Goal: Transaction & Acquisition: Purchase product/service

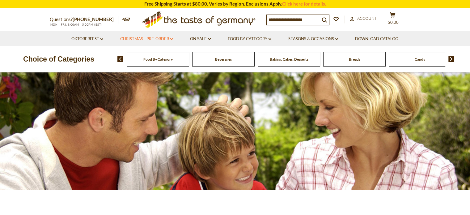
click at [145, 36] on link "Christmas - PRE-ORDER dropdown_arrow" at bounding box center [146, 39] width 53 height 7
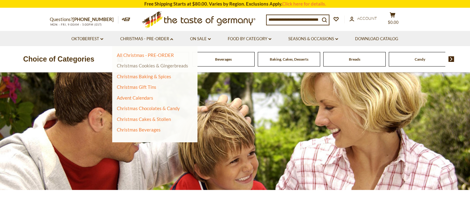
click at [157, 65] on link "Christmas Cookies & Gingerbreads" at bounding box center [152, 66] width 71 height 6
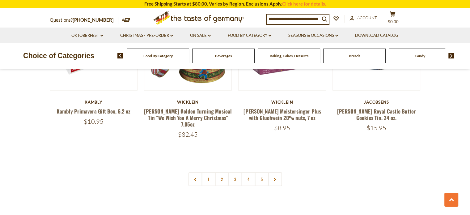
scroll to position [1483, 0]
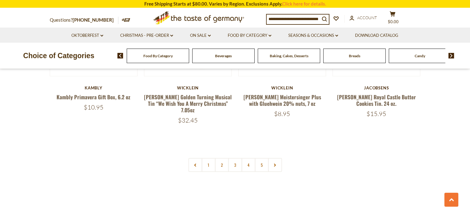
click at [284, 18] on input at bounding box center [293, 19] width 53 height 9
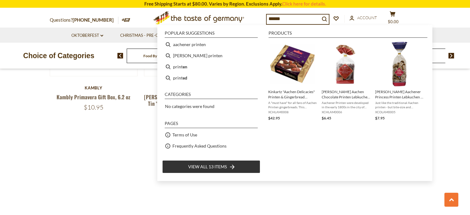
type input "*******"
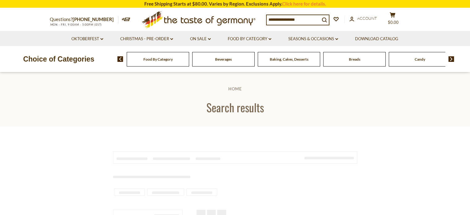
type input "*******"
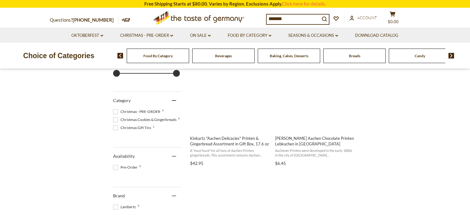
scroll to position [164, 0]
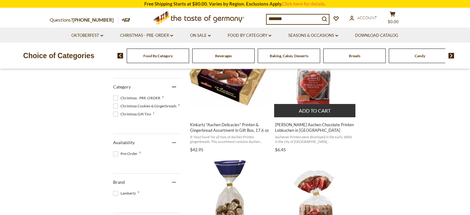
click at [321, 107] on button "Add to cart" at bounding box center [314, 110] width 81 height 13
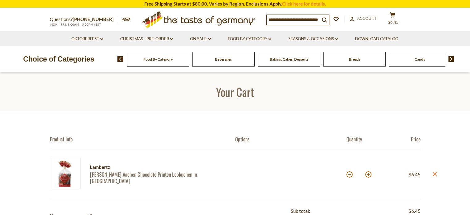
click at [368, 173] on button at bounding box center [368, 174] width 6 height 6
type input "*"
click at [368, 173] on button at bounding box center [368, 174] width 6 height 6
type input "*"
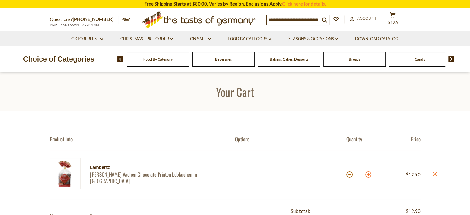
click at [368, 175] on button at bounding box center [368, 174] width 6 height 6
type input "*"
click at [369, 175] on button at bounding box center [368, 174] width 6 height 6
type input "*"
click at [369, 175] on button at bounding box center [368, 174] width 6 height 6
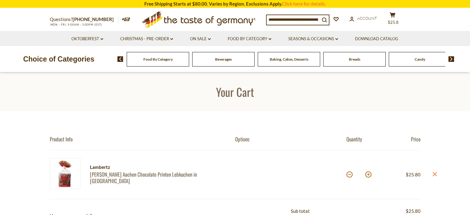
type input "*"
click at [369, 175] on button at bounding box center [368, 174] width 6 height 6
type input "*"
click at [369, 175] on button at bounding box center [368, 174] width 6 height 6
type input "*"
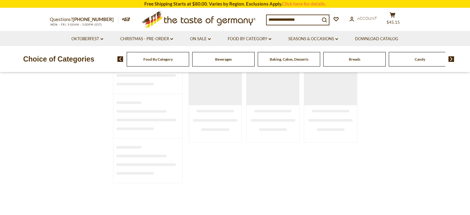
type input "*******"
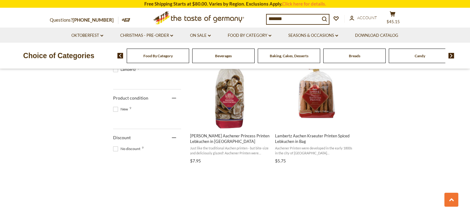
scroll to position [272, 0]
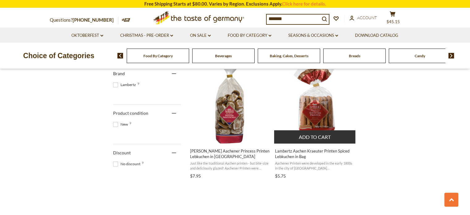
click at [318, 135] on button "Add to cart" at bounding box center [314, 136] width 81 height 13
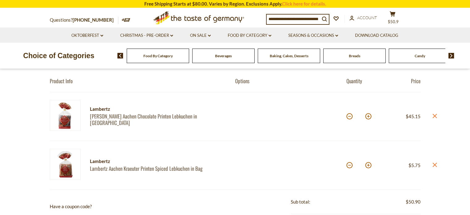
scroll to position [98, 0]
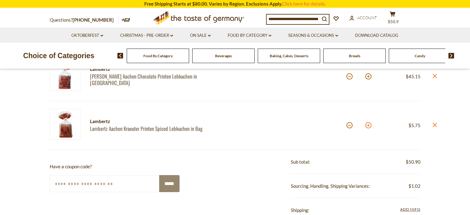
click at [368, 124] on button at bounding box center [368, 125] width 6 height 6
type input "*"
click at [368, 124] on button at bounding box center [368, 125] width 6 height 6
type input "*"
click at [368, 124] on button at bounding box center [368, 125] width 6 height 6
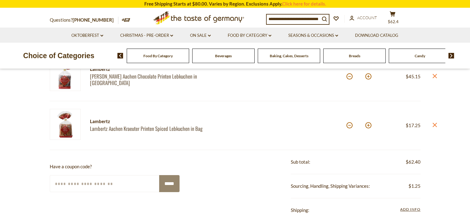
type input "*"
click at [368, 124] on button at bounding box center [368, 125] width 6 height 6
type input "*"
click at [368, 124] on button at bounding box center [368, 125] width 6 height 6
type input "*"
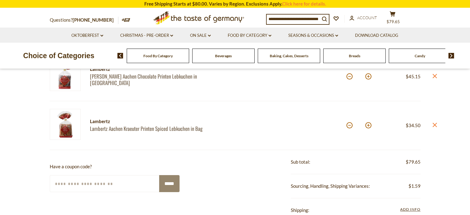
click at [368, 124] on button at bounding box center [368, 125] width 6 height 6
type input "*"
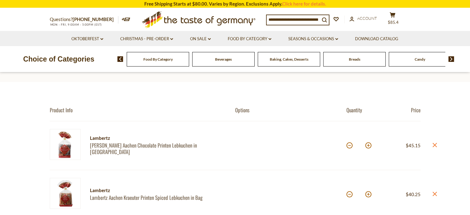
scroll to position [0, 0]
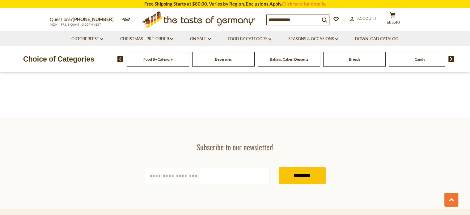
type input "*******"
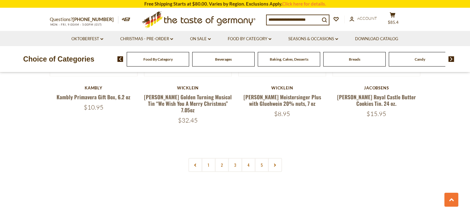
click at [274, 20] on input at bounding box center [293, 19] width 53 height 9
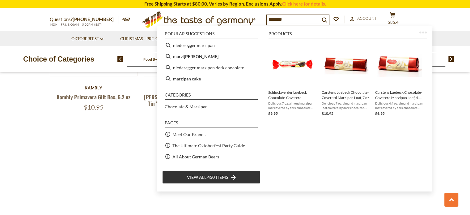
type input "********"
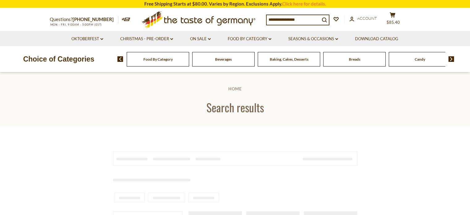
type input "********"
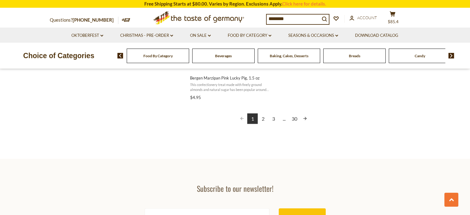
scroll to position [1162, 0]
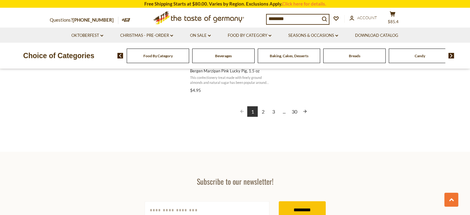
click at [261, 110] on link "2" at bounding box center [263, 111] width 11 height 11
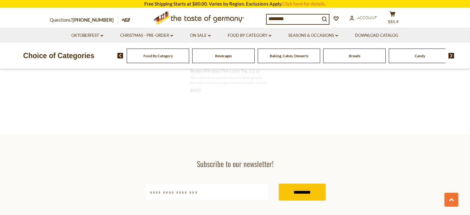
scroll to position [965, 0]
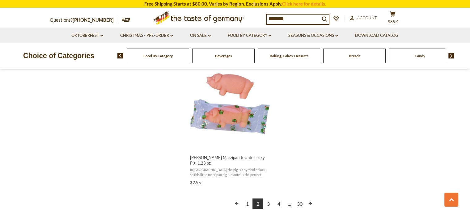
scroll to position [1087, 0]
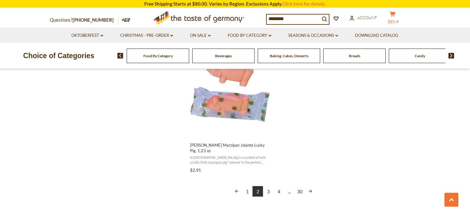
click at [394, 18] on button "cart $85.4" at bounding box center [392, 18] width 19 height 15
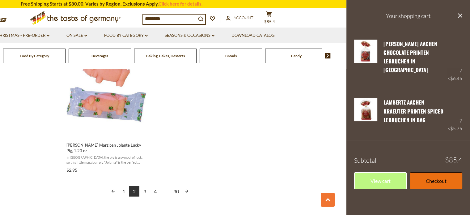
click at [427, 172] on link "Checkout" at bounding box center [436, 180] width 53 height 17
